Goal: Information Seeking & Learning: Find contact information

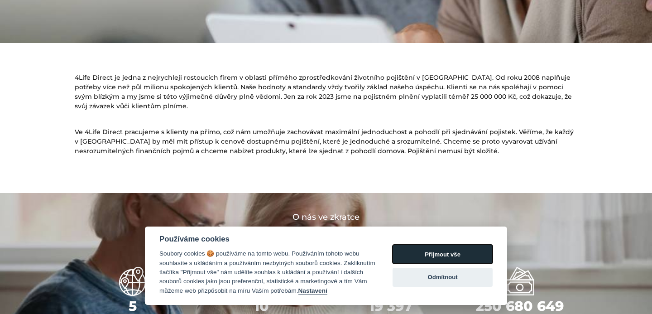
click at [441, 252] on button "Přijmout vše" at bounding box center [442, 253] width 100 height 19
checkbox input "true"
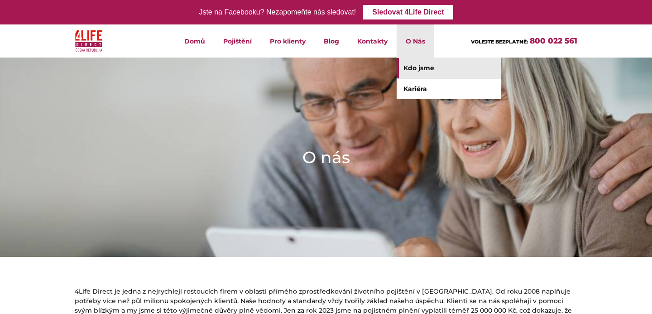
click at [415, 39] on li "O Nás Kdo jsme Kariéra" at bounding box center [415, 40] width 38 height 33
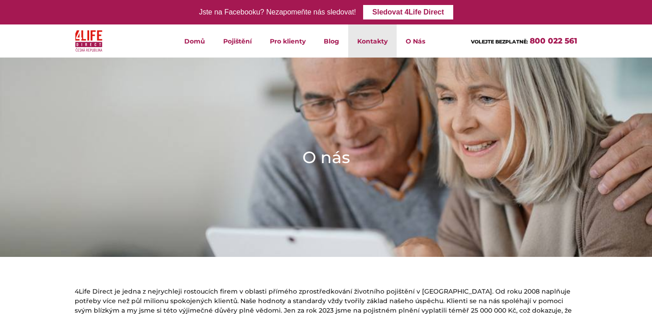
click at [368, 43] on link "Kontakty" at bounding box center [372, 40] width 48 height 33
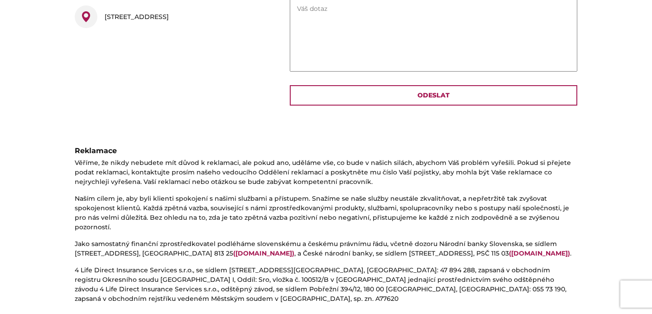
scroll to position [400, 0]
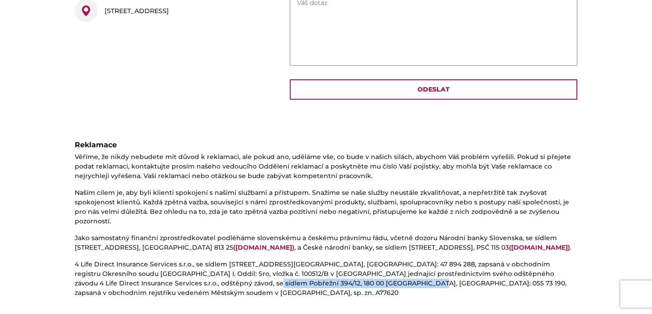
drag, startPoint x: 162, startPoint y: 272, endPoint x: 307, endPoint y: 272, distance: 145.3
click at [307, 272] on p "4 Life Direct Insurance Services s.r.o., se sídlem [STREET_ADDRESS][GEOGRAPHIC_…" at bounding box center [326, 278] width 502 height 38
